Goal: Information Seeking & Learning: Learn about a topic

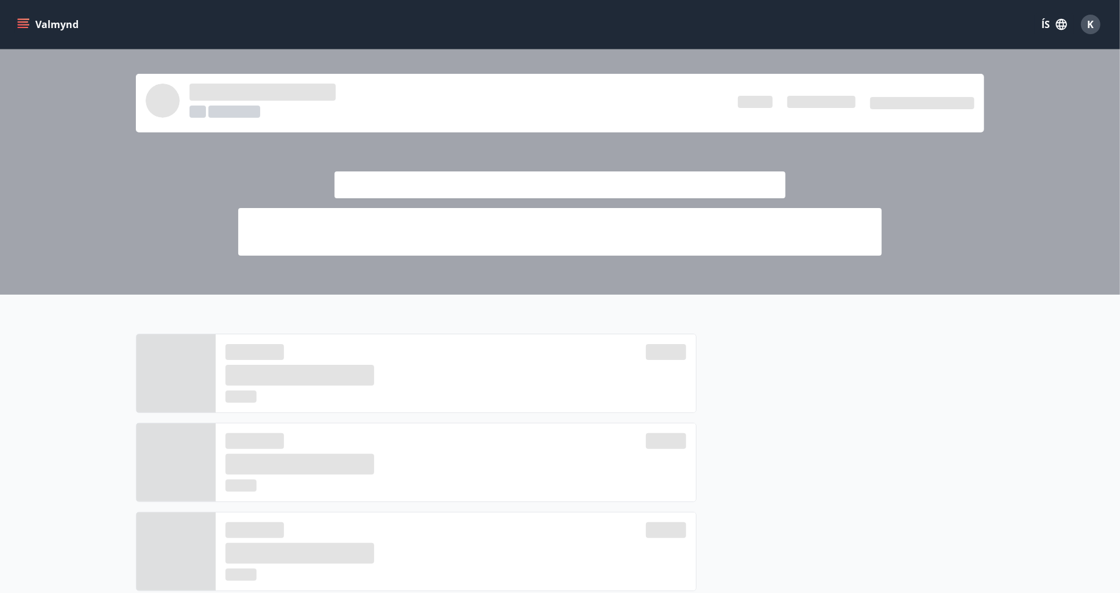
click at [18, 17] on button "Valmynd" at bounding box center [49, 24] width 69 height 22
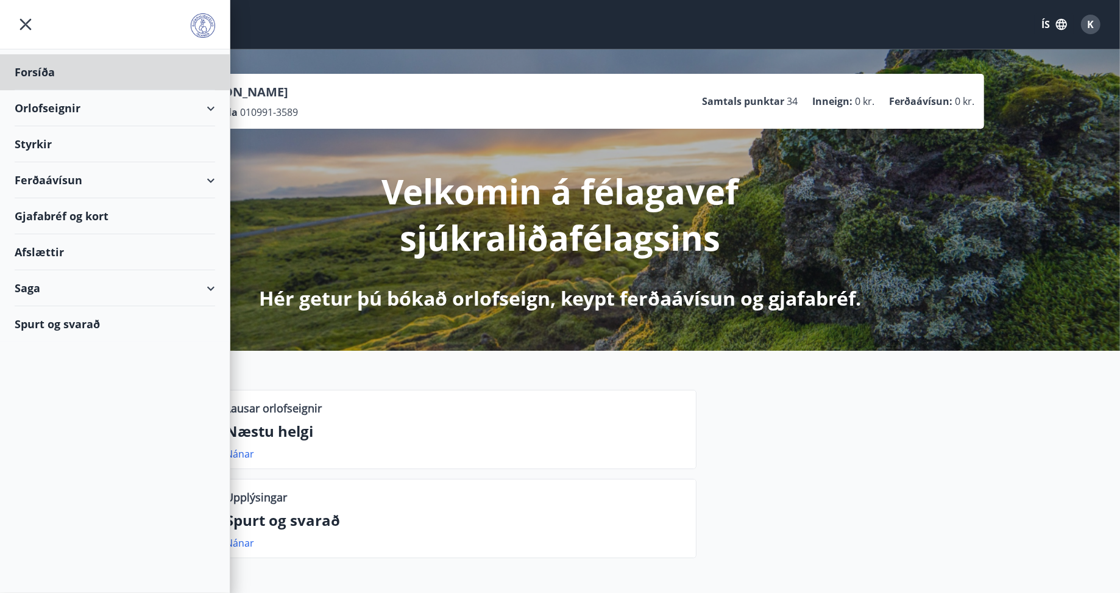
click at [36, 135] on div "Styrkir" at bounding box center [115, 144] width 201 height 36
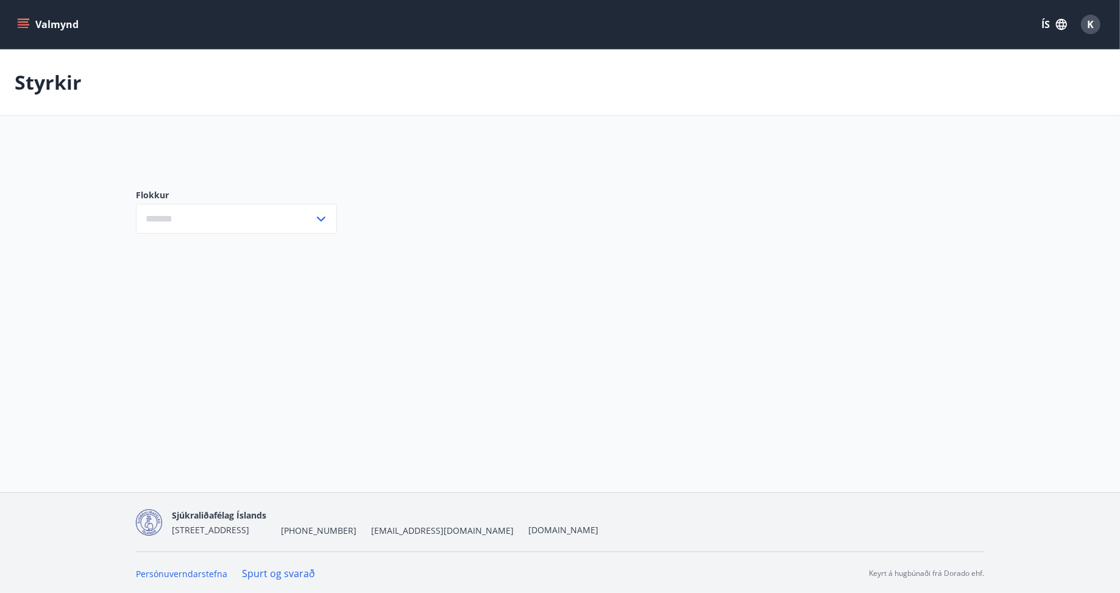
type input "***"
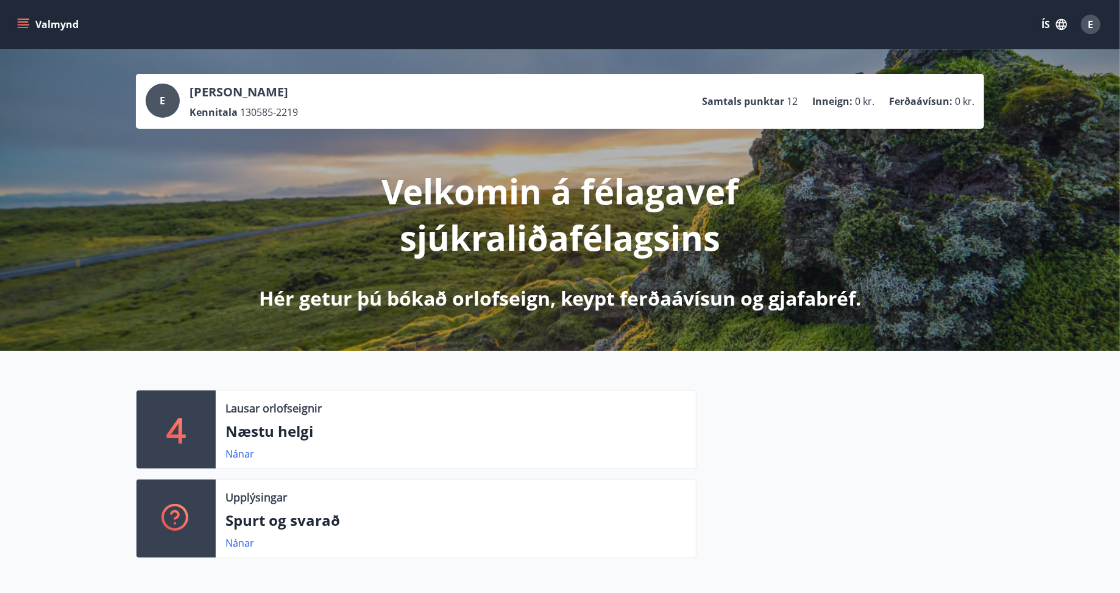
click at [18, 26] on icon "menu" at bounding box center [23, 24] width 12 height 12
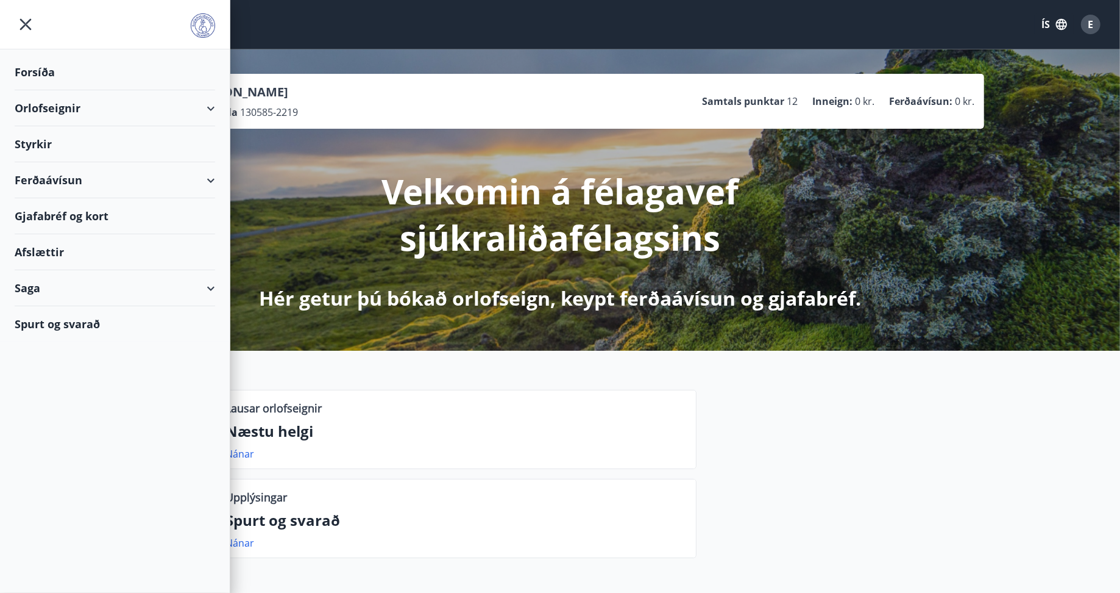
click at [35, 180] on div "Ferðaávísun" at bounding box center [115, 180] width 201 height 36
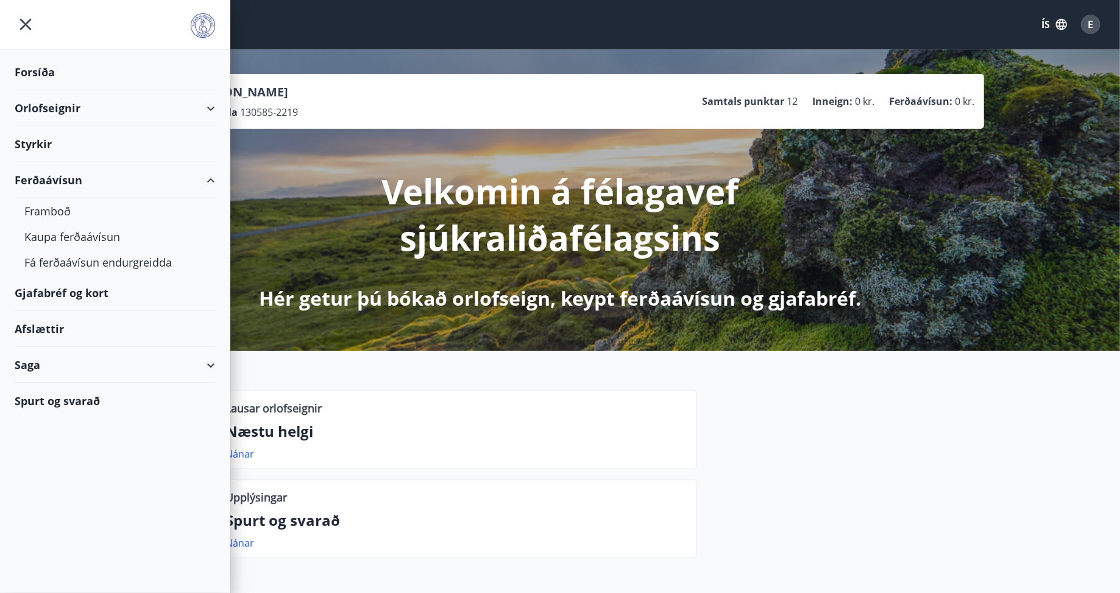
click at [151, 149] on div "Styrkir" at bounding box center [115, 144] width 201 height 36
